Goal: Information Seeking & Learning: Check status

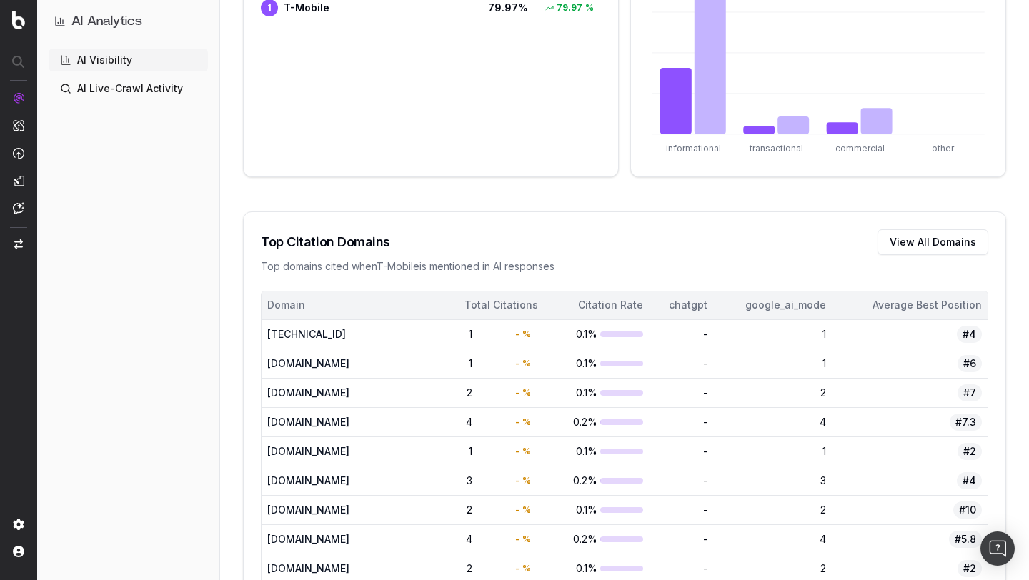
scroll to position [848, 0]
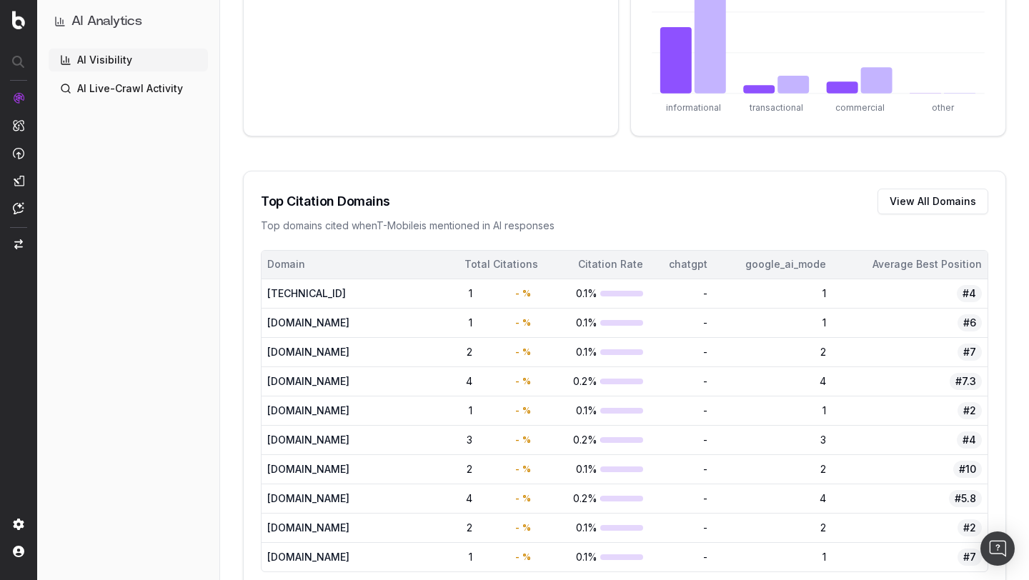
click at [533, 263] on div "Total Citations" at bounding box center [463, 264] width 151 height 14
click at [539, 265] on div "Total Citations" at bounding box center [463, 264] width 151 height 14
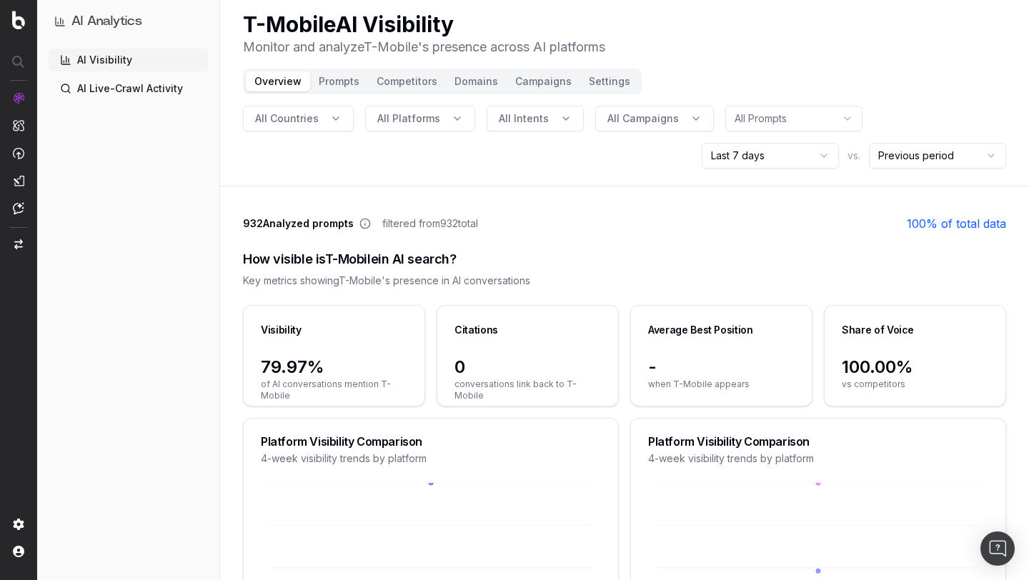
scroll to position [0, 0]
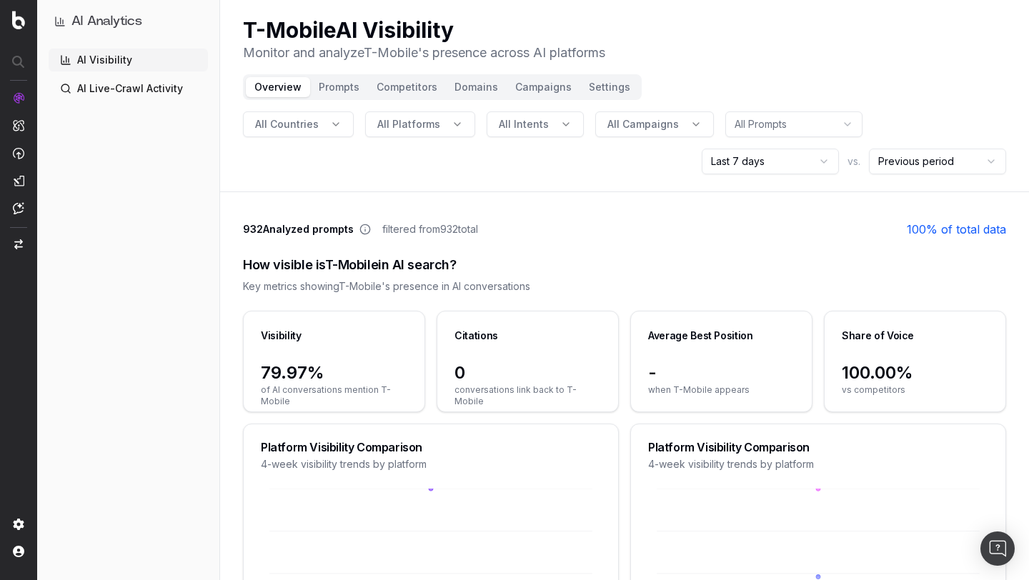
click at [463, 88] on button "Domains" at bounding box center [476, 87] width 61 height 20
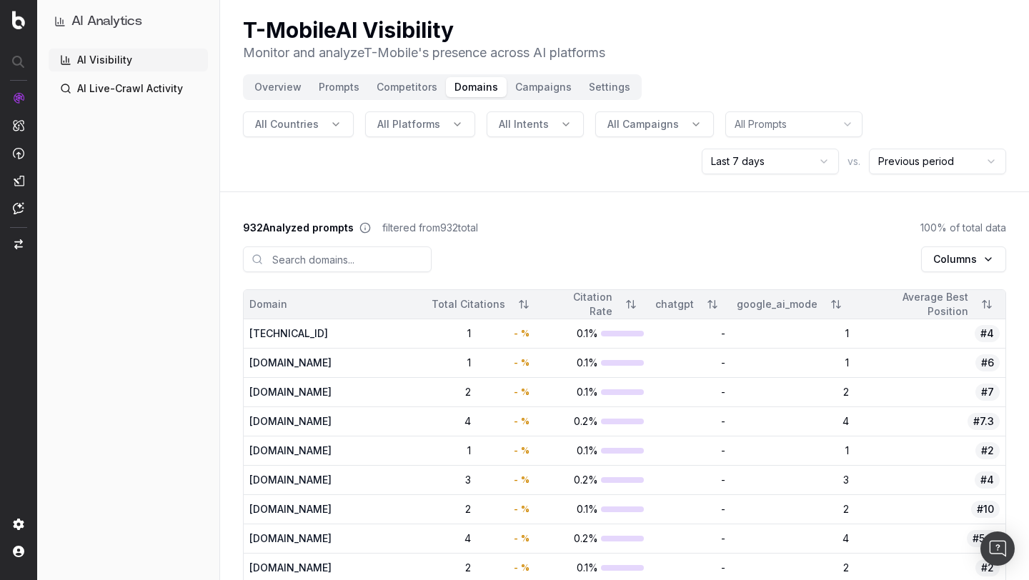
click at [511, 304] on button "Sort" at bounding box center [524, 305] width 26 height 26
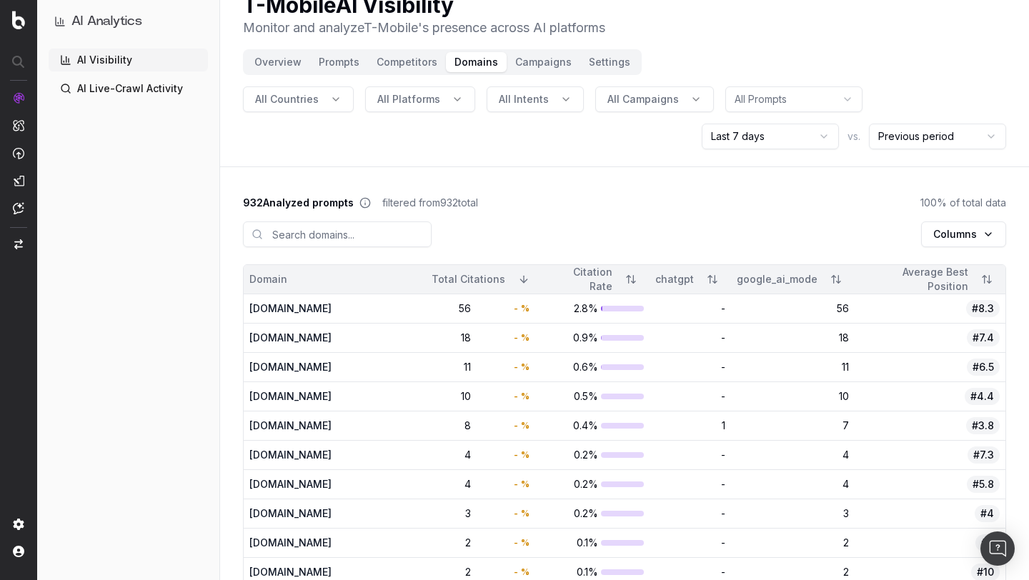
scroll to position [32, 0]
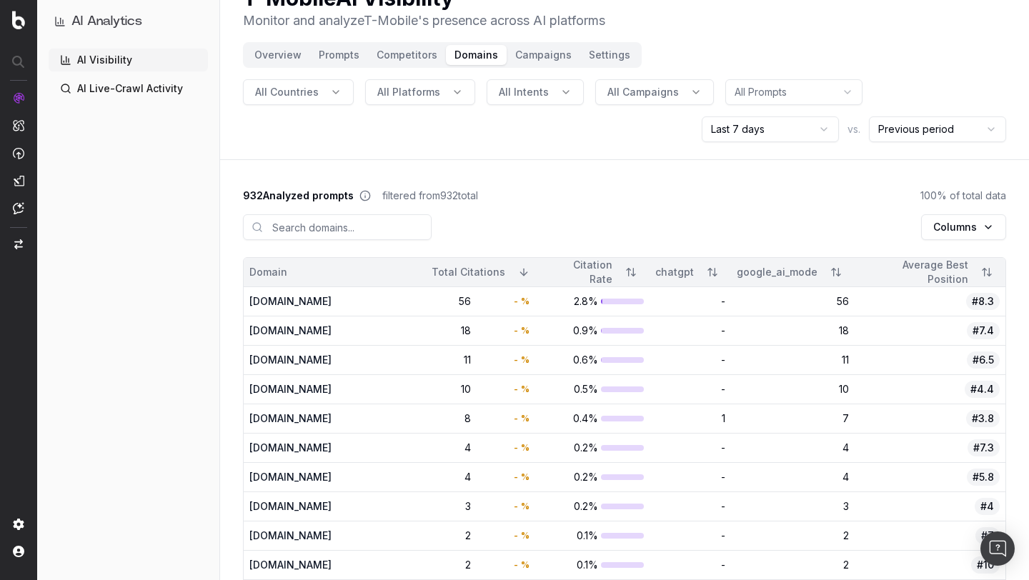
click at [778, 136] on html "AI Analytics AI Visibility AI Live-Crawl Activity T-Mobile AI Visibility Monito…" at bounding box center [514, 258] width 1029 height 580
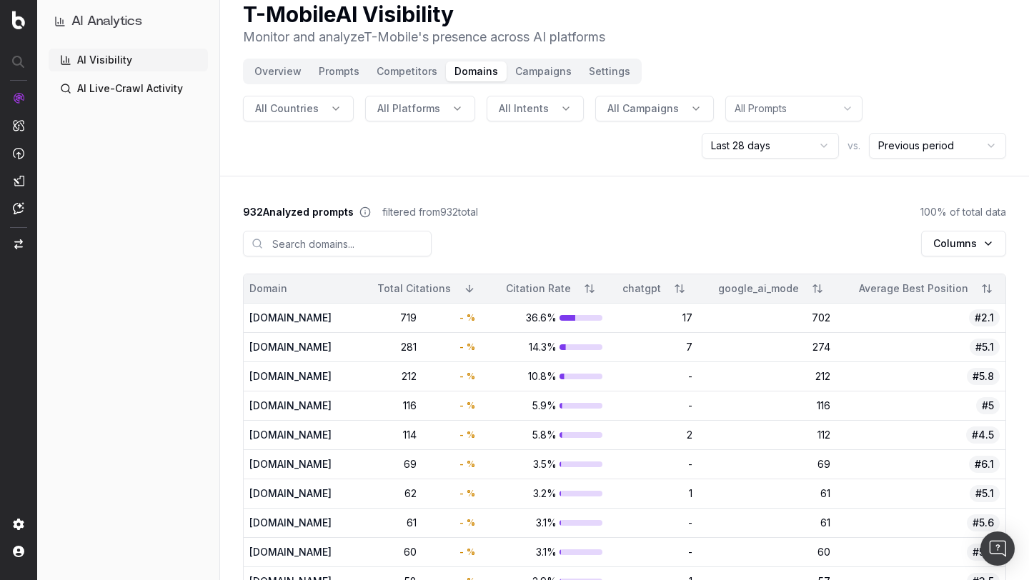
scroll to position [10, 0]
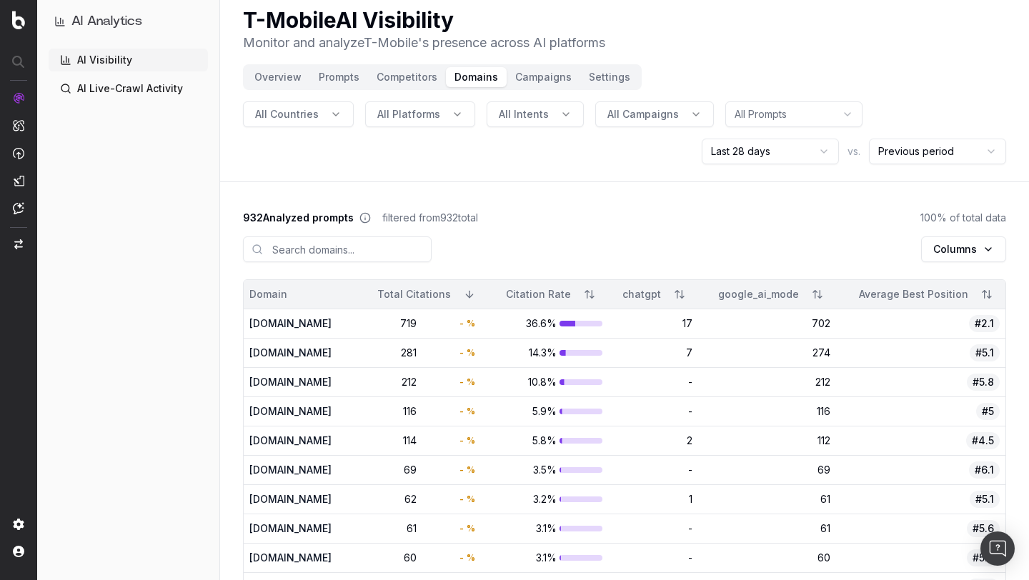
click at [279, 79] on button "Overview" at bounding box center [278, 77] width 64 height 20
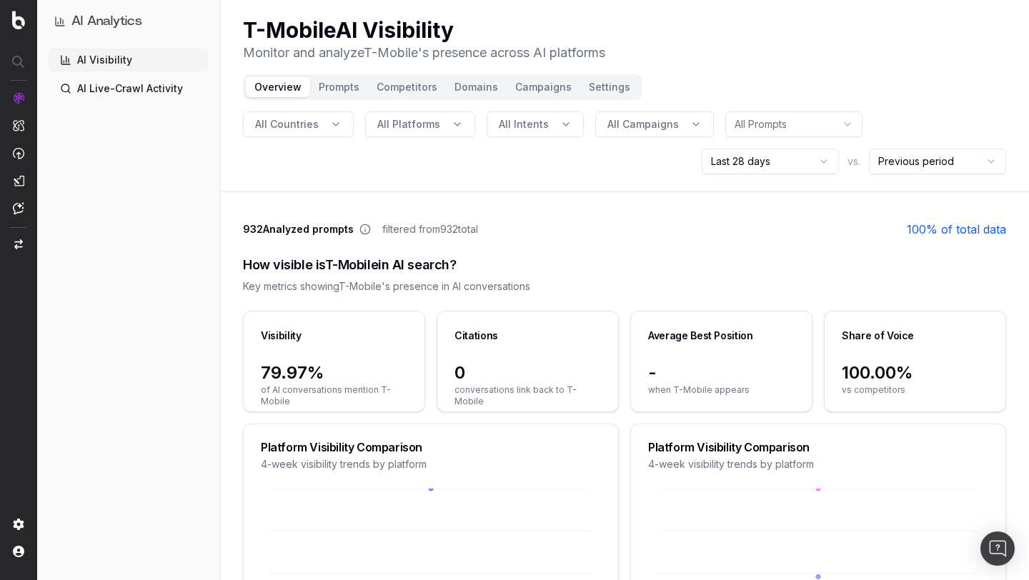
click at [590, 97] on div "Overview Prompts Competitors Domains Campaigns Settings" at bounding box center [442, 87] width 399 height 26
click at [602, 89] on button "Settings" at bounding box center [609, 87] width 59 height 20
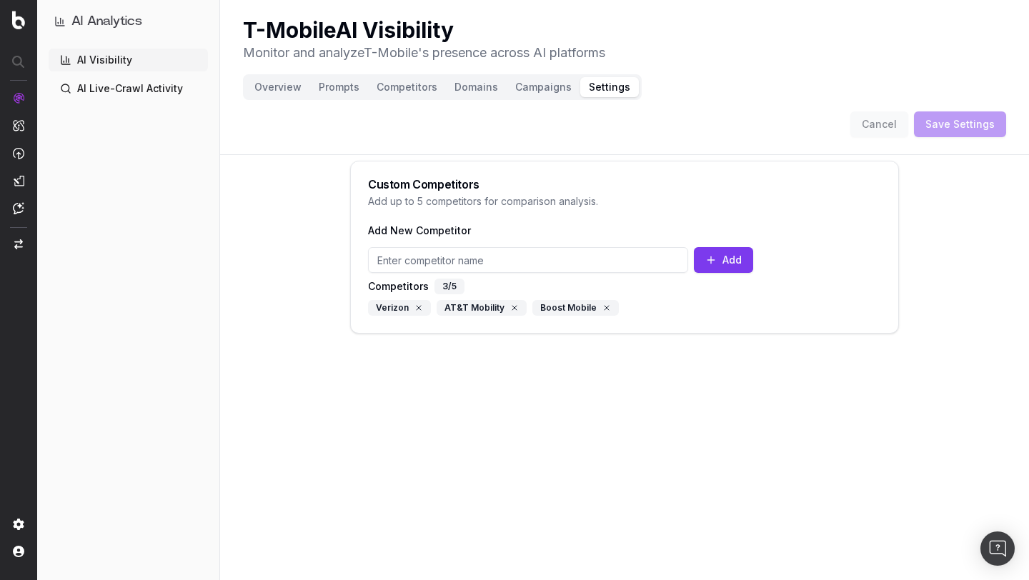
click at [274, 94] on button "Overview" at bounding box center [278, 87] width 64 height 20
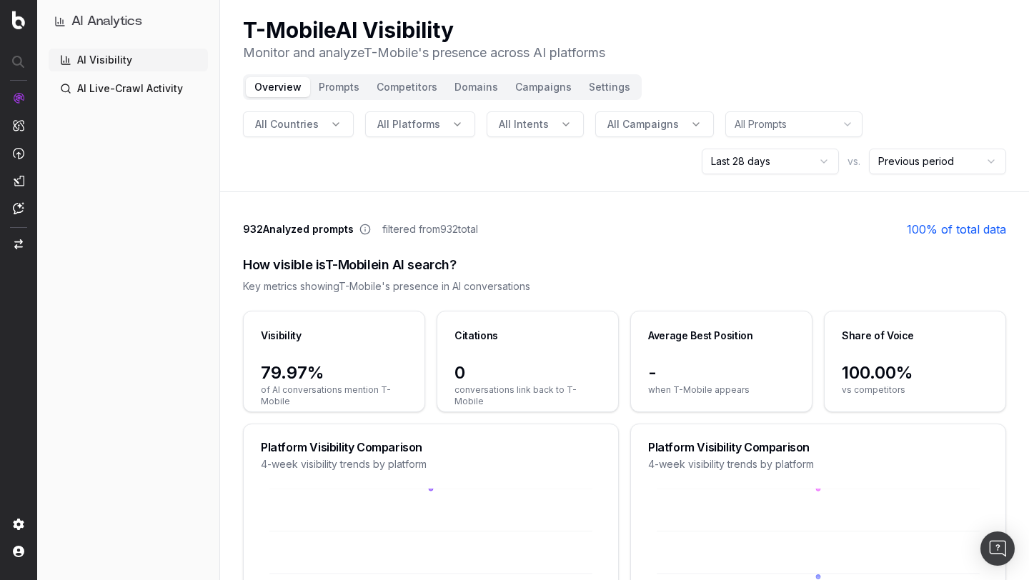
click at [542, 264] on div "How visible is T-Mobile in AI search?" at bounding box center [624, 265] width 763 height 20
click at [468, 375] on span "0" at bounding box center [528, 373] width 147 height 23
click at [550, 292] on div "Key metrics showing T-Mobile 's presence in AI conversations" at bounding box center [624, 286] width 763 height 14
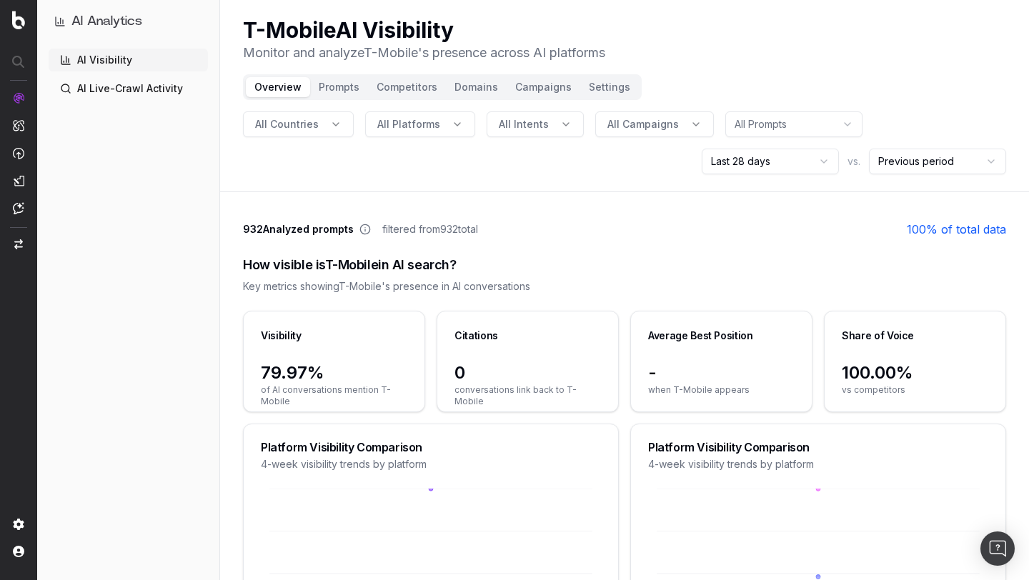
click at [467, 369] on span "0" at bounding box center [528, 373] width 147 height 23
click at [471, 371] on span "0" at bounding box center [528, 373] width 147 height 23
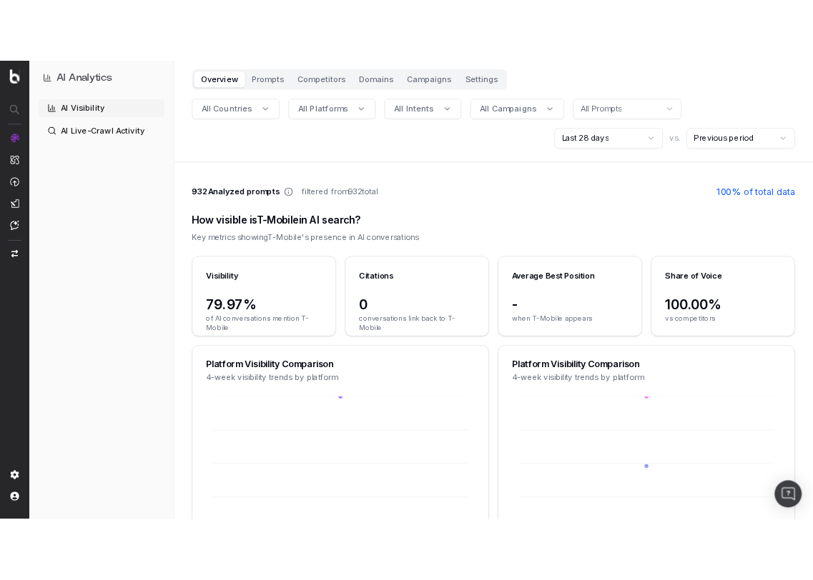
scroll to position [64, 0]
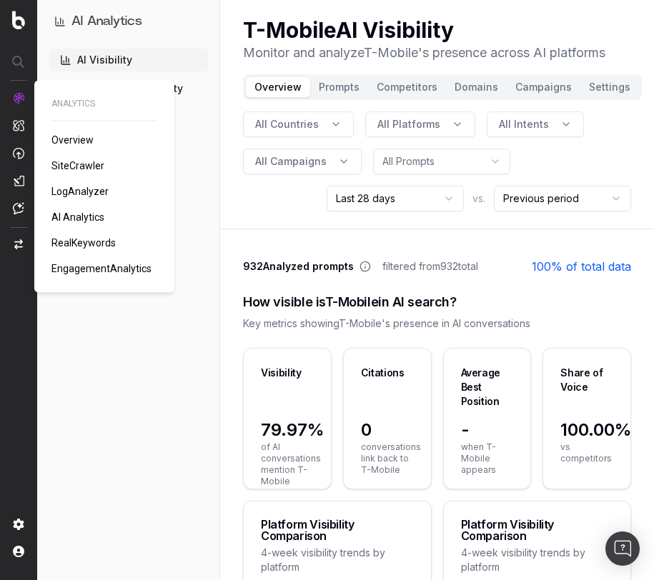
click at [67, 136] on span "Overview" at bounding box center [72, 139] width 42 height 11
